Goal: Information Seeking & Learning: Learn about a topic

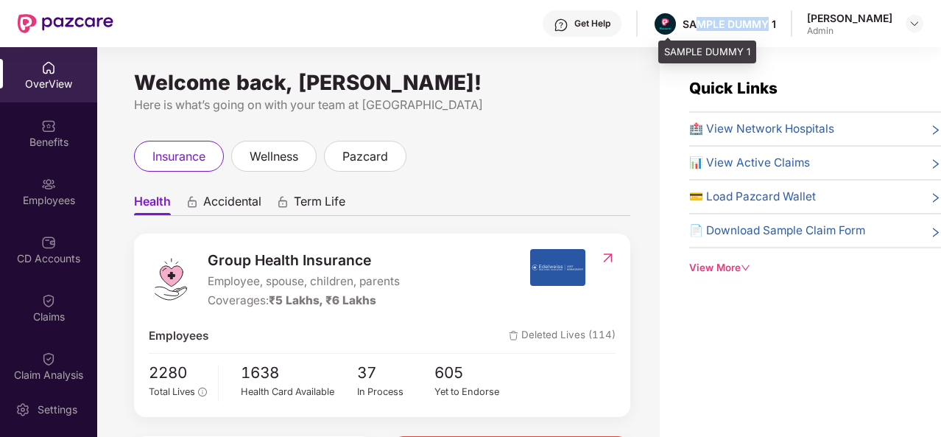
drag, startPoint x: 700, startPoint y: 23, endPoint x: 770, endPoint y: 31, distance: 70.4
click at [770, 31] on div "SAMPLE DUMMY 1" at bounding box center [715, 24] width 124 height 26
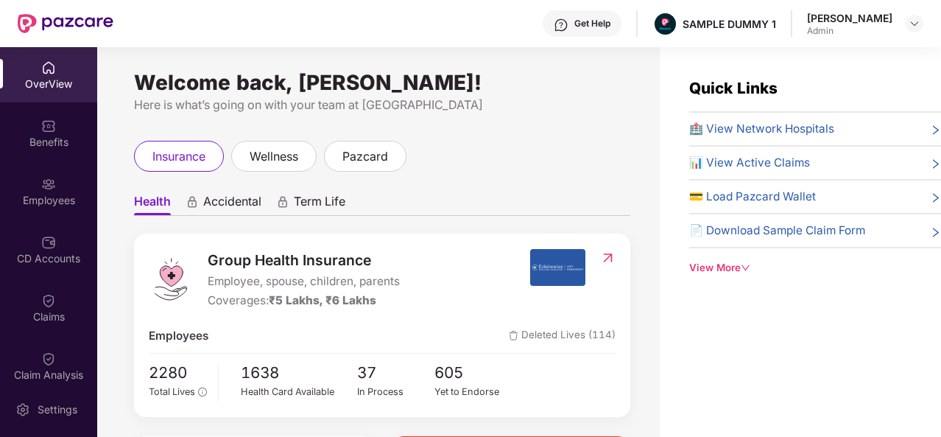
click at [592, 27] on div "Get Help" at bounding box center [593, 24] width 36 height 12
click at [438, 203] on ul "Health Accidental Term Life" at bounding box center [382, 200] width 496 height 29
click at [45, 138] on div "Benefits" at bounding box center [48, 142] width 97 height 15
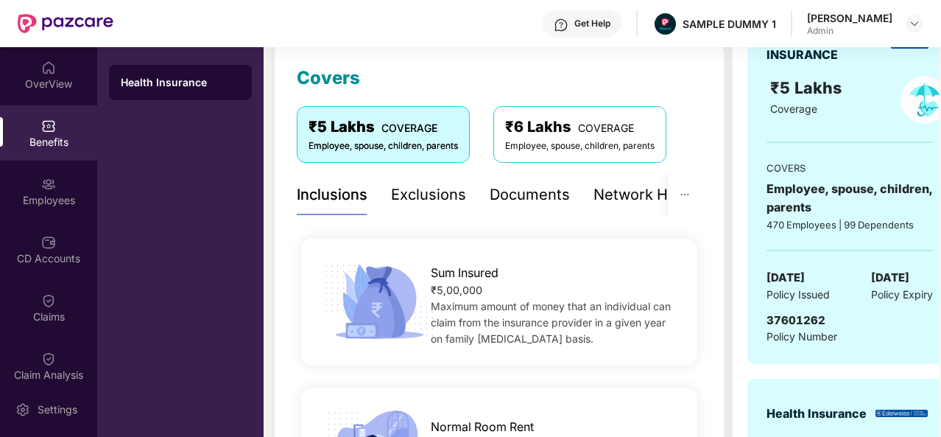
scroll to position [196, 0]
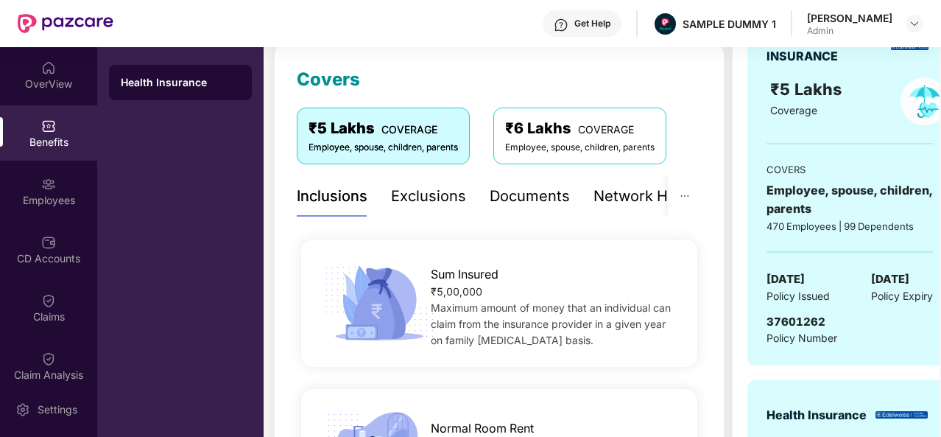
click at [430, 195] on div "Exclusions" at bounding box center [428, 196] width 75 height 23
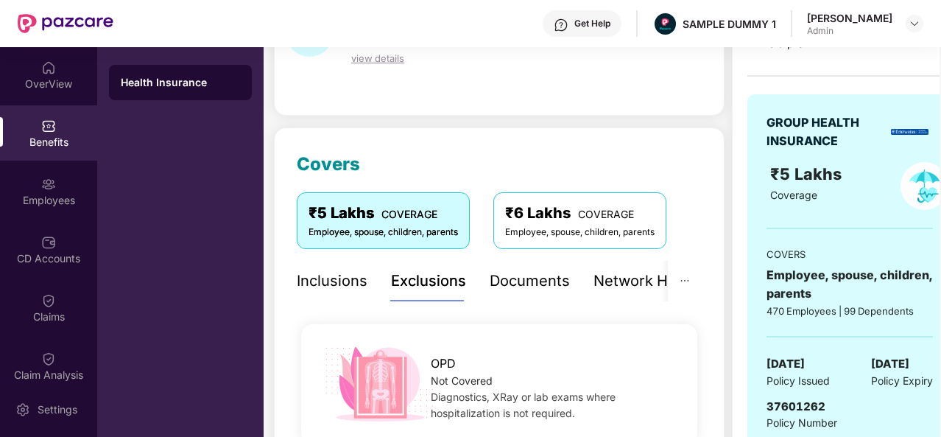
scroll to position [0, 0]
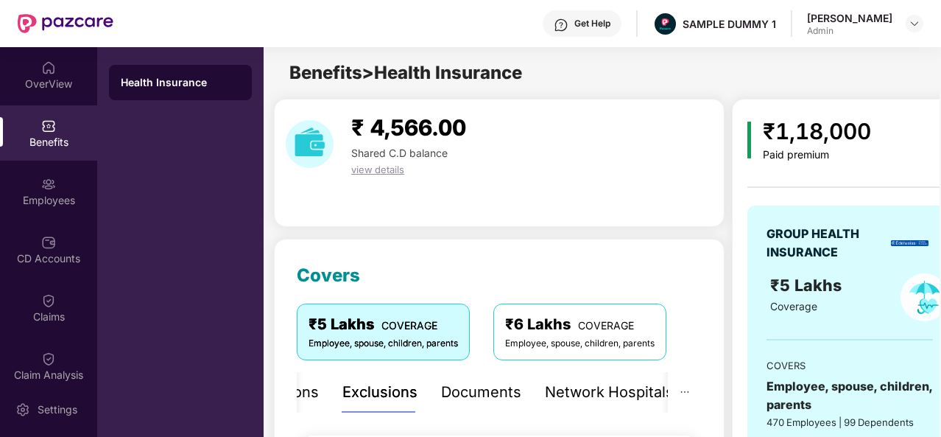
click at [496, 388] on div "Documents" at bounding box center [481, 392] width 80 height 23
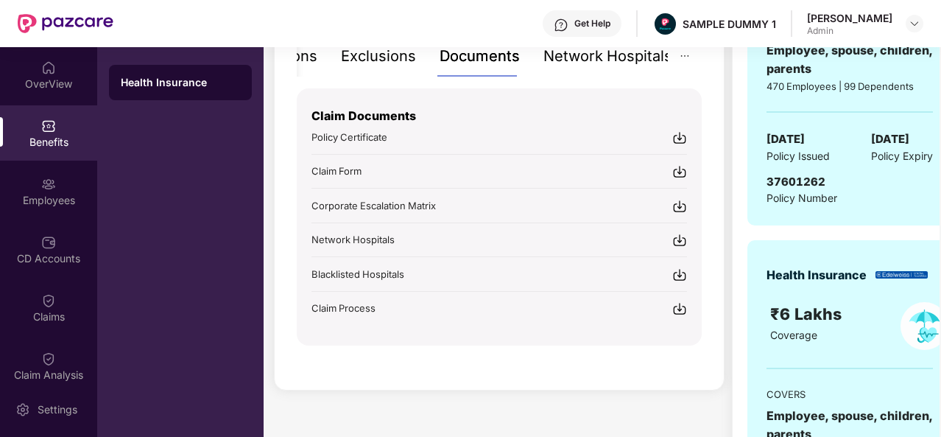
scroll to position [273, 0]
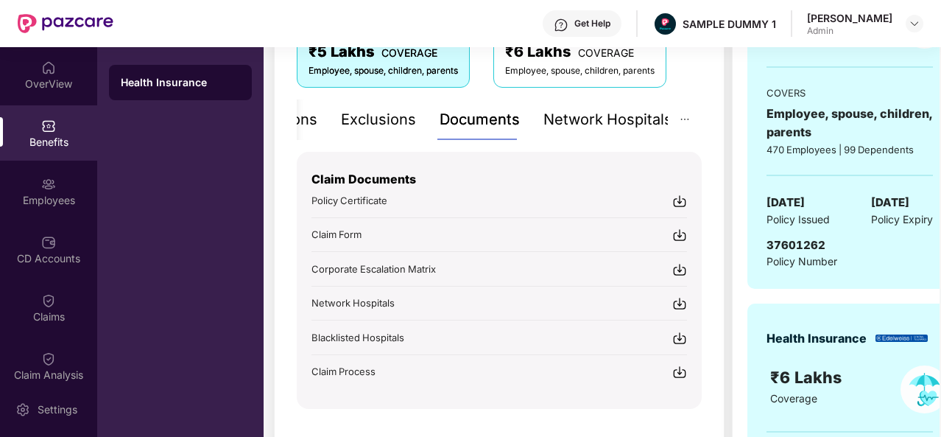
click at [617, 117] on div "Network Hospitals" at bounding box center [608, 119] width 129 height 23
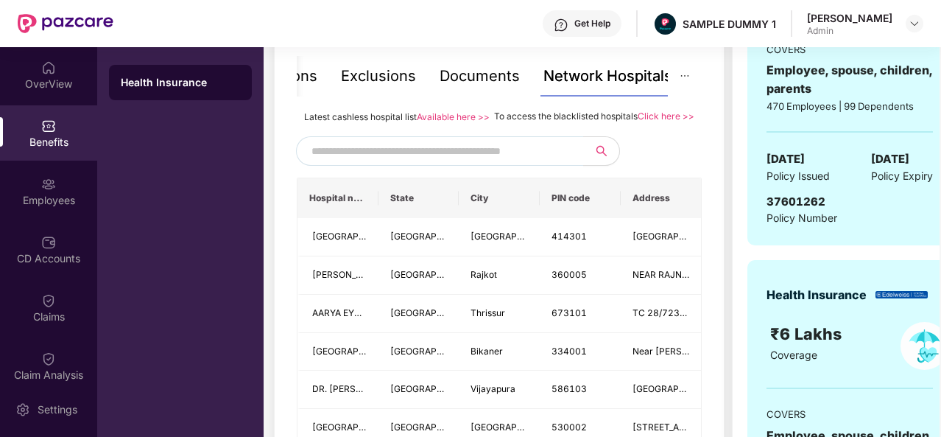
scroll to position [317, 0]
click at [384, 161] on input "text" at bounding box center [438, 150] width 252 height 22
